Goal: Check status: Check status

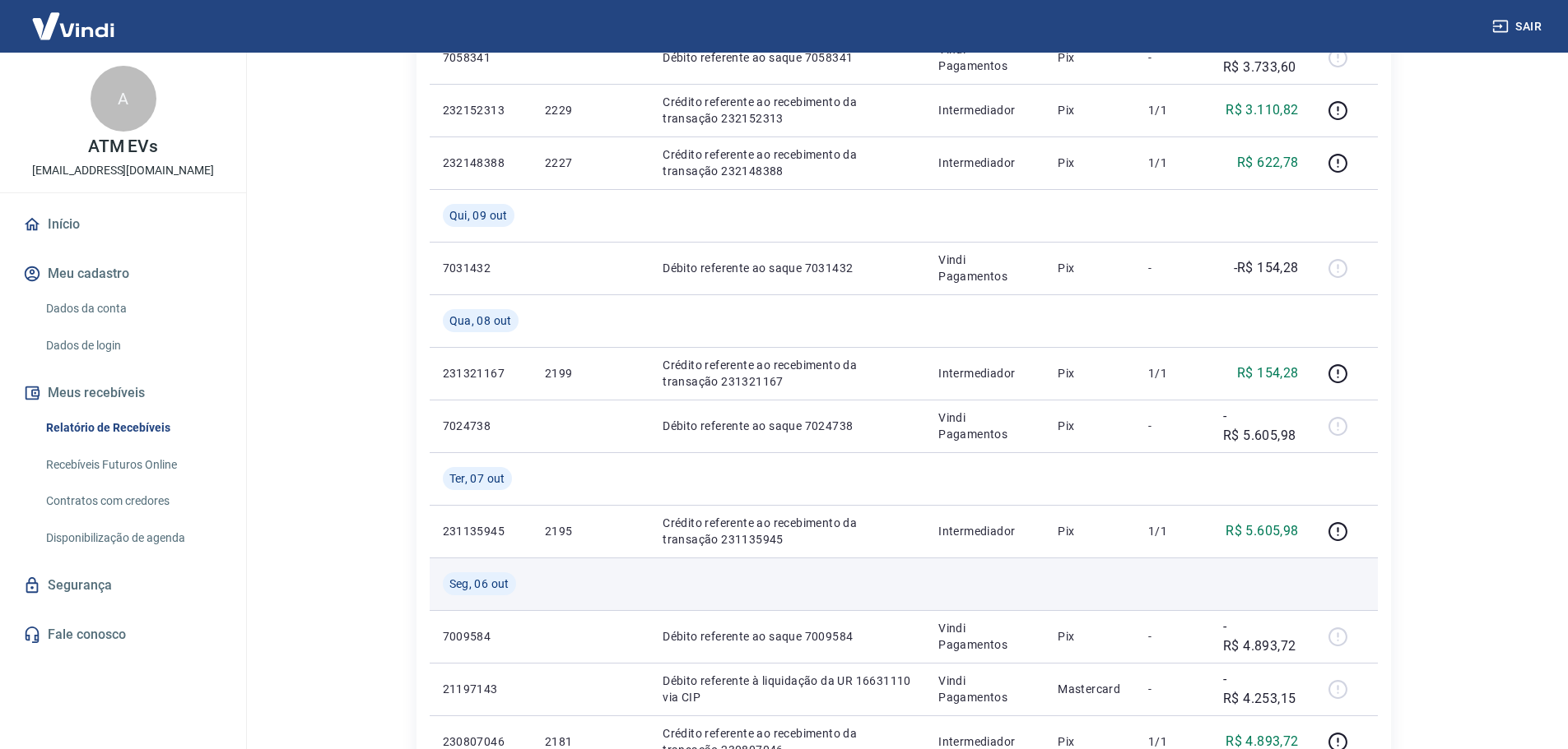
scroll to position [329, 0]
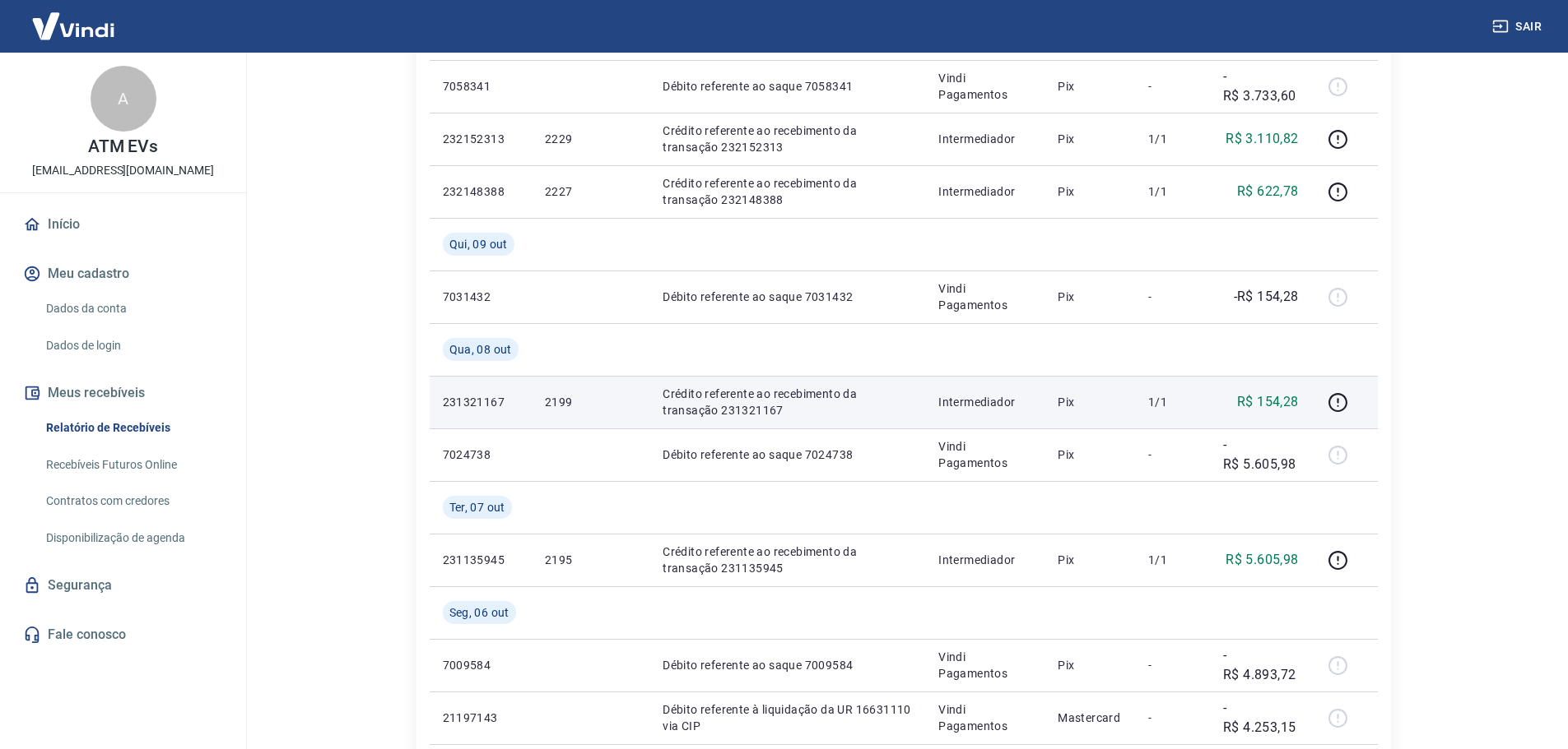
click at [557, 400] on p "2199" at bounding box center [590, 401] width 91 height 16
copy p "2199"
